Goal: Information Seeking & Learning: Learn about a topic

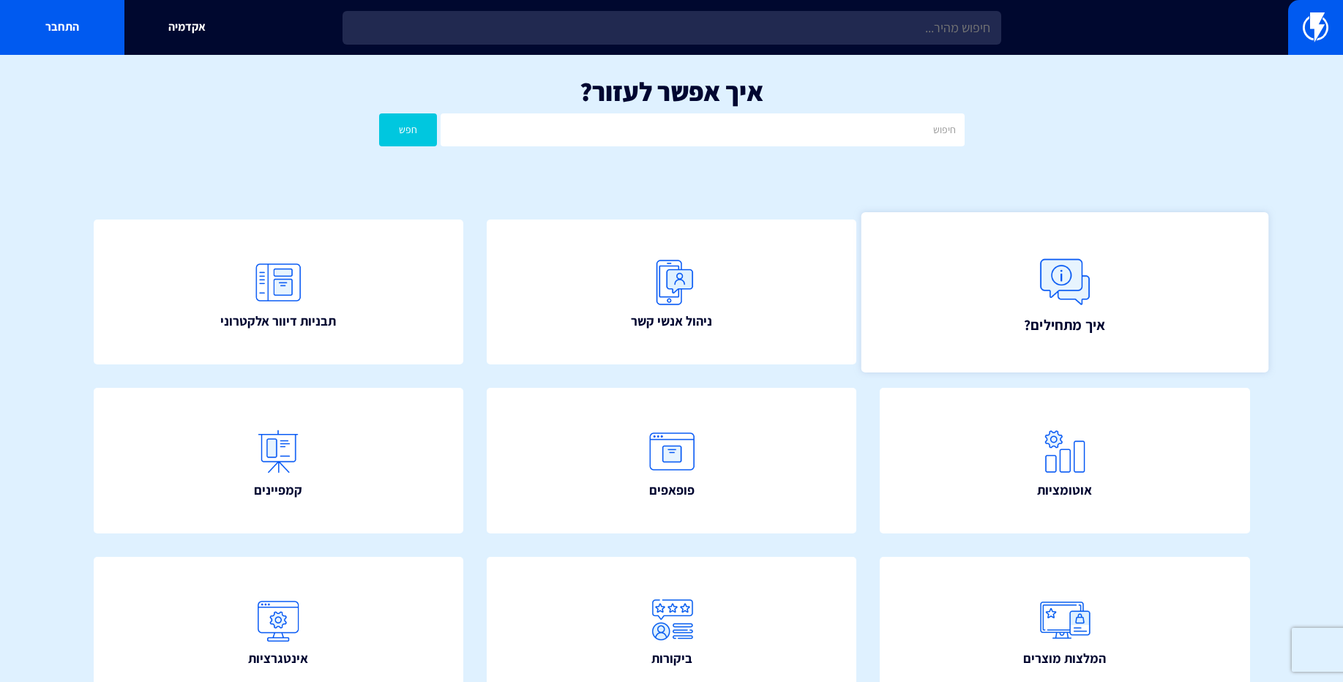
click at [1124, 323] on link "איך מתחילים?" at bounding box center [1065, 292] width 407 height 160
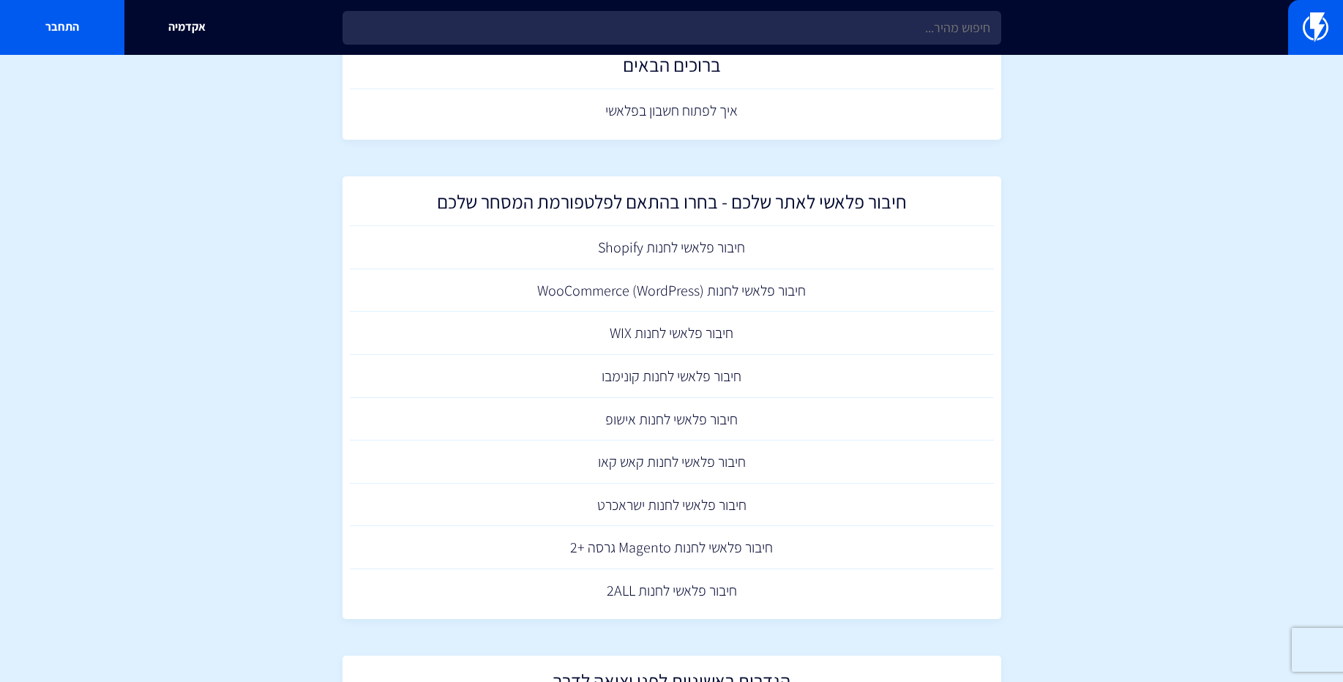
scroll to position [141, 0]
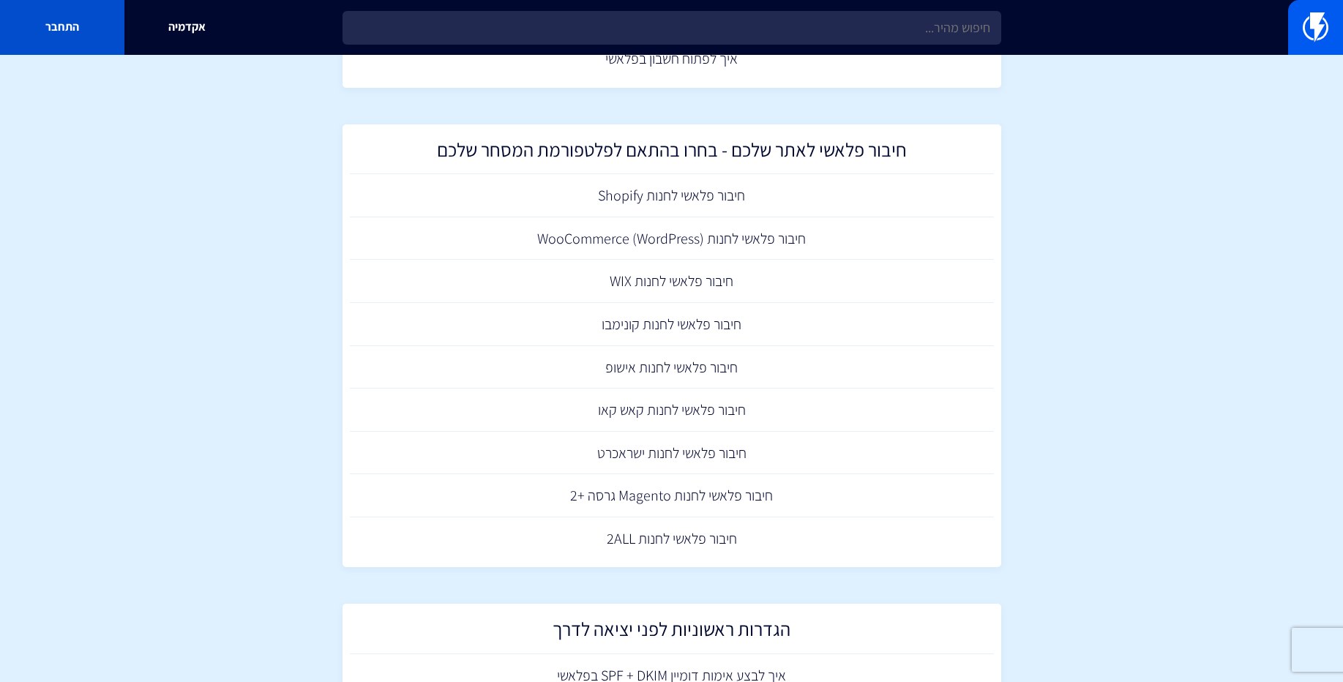
click at [73, 28] on link "התחבר" at bounding box center [62, 27] width 124 height 55
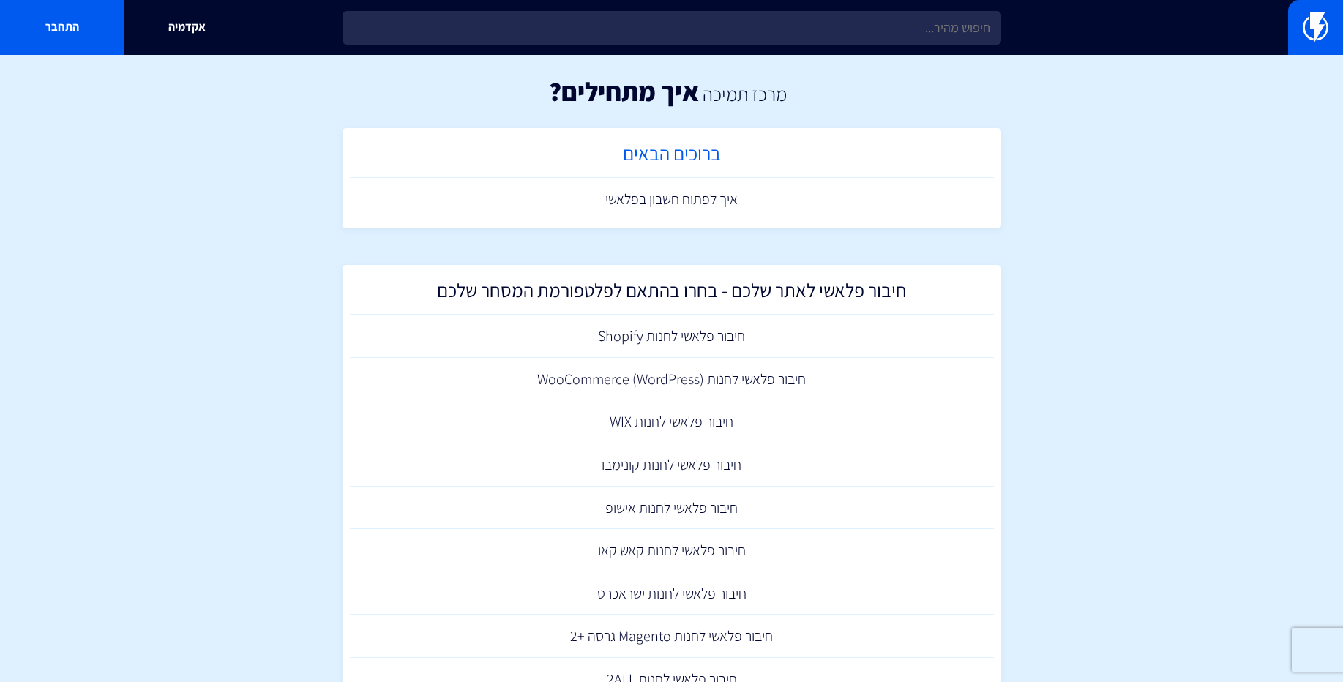
click at [720, 165] on h2 "ברוכים הבאים" at bounding box center [672, 157] width 630 height 29
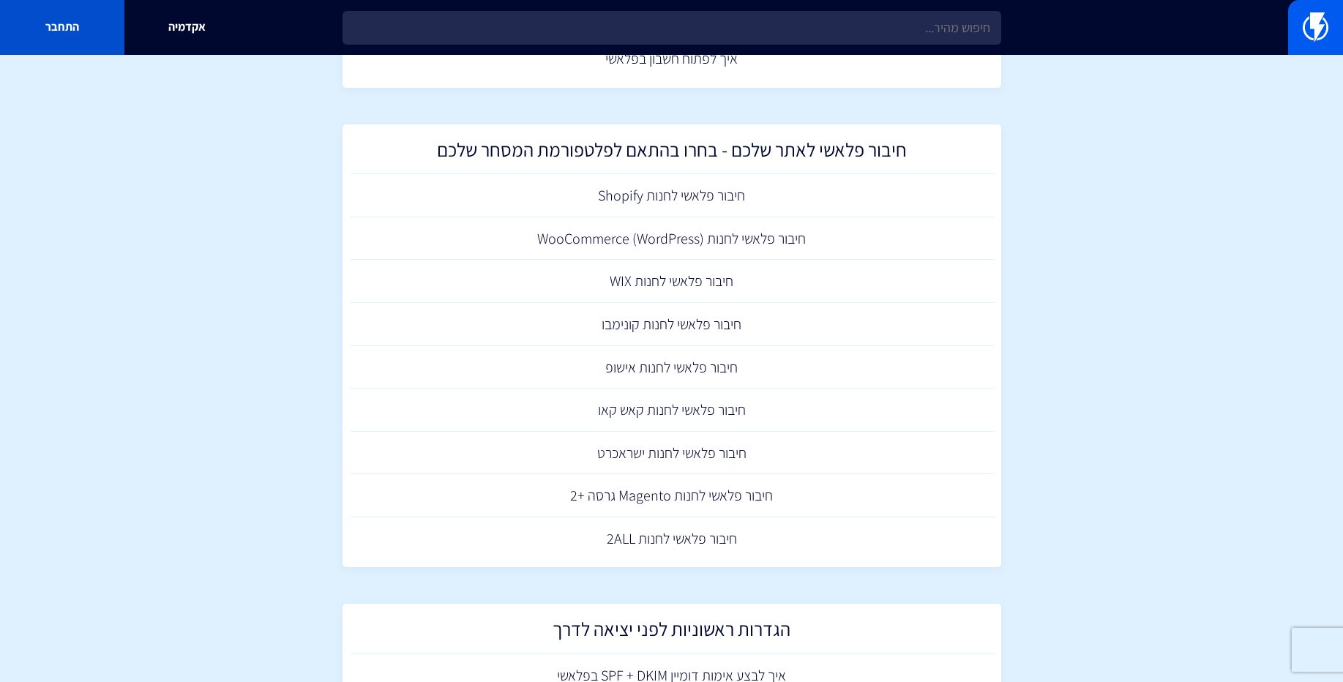
click at [105, 20] on link "התחבר" at bounding box center [62, 27] width 124 height 55
